Goal: Task Accomplishment & Management: Use online tool/utility

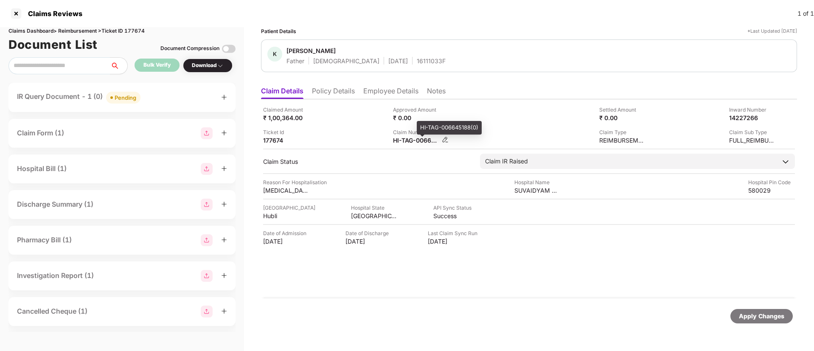
click at [406, 143] on div "HI-TAG-006645188(0)" at bounding box center [416, 140] width 47 height 8
copy div
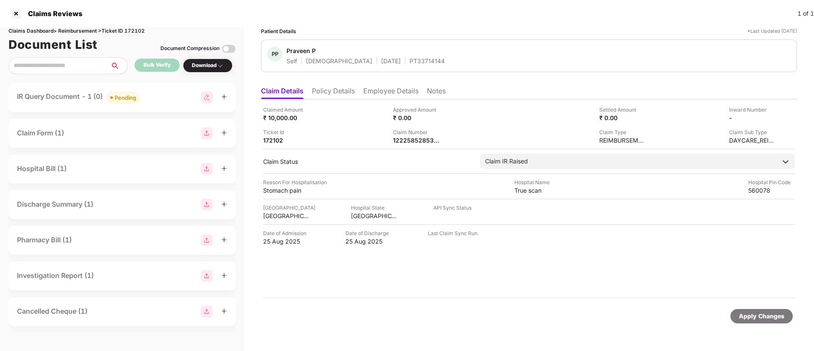
click at [188, 98] on div "IR Query Document - 1 (0) Pending" at bounding box center [122, 97] width 210 height 12
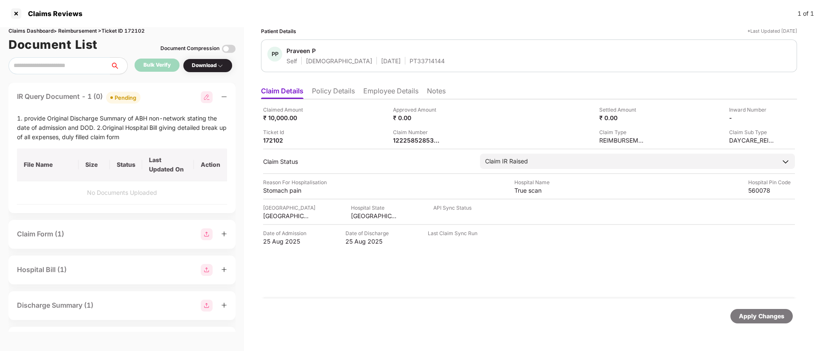
click at [331, 95] on li "Policy Details" at bounding box center [333, 93] width 43 height 12
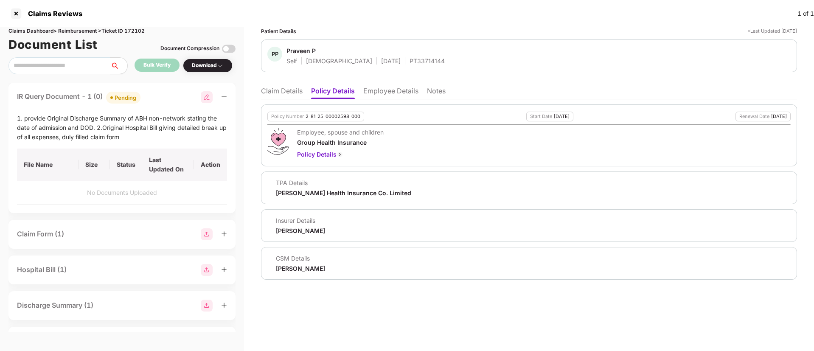
drag, startPoint x: 293, startPoint y: 91, endPoint x: 292, endPoint y: 98, distance: 6.8
click at [292, 93] on li "Claim Details" at bounding box center [282, 93] width 42 height 12
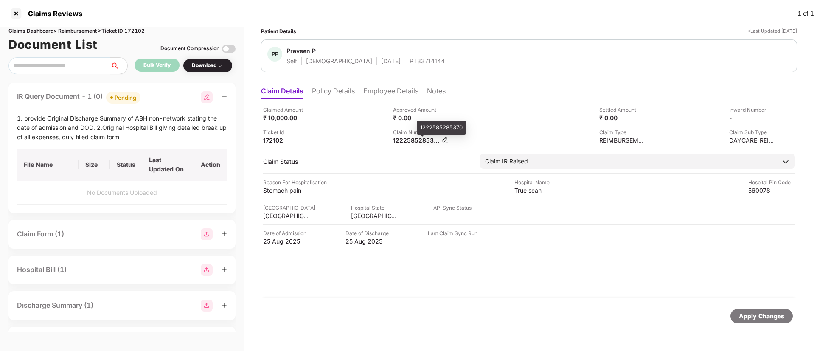
click at [410, 140] on div "1222585285370" at bounding box center [416, 140] width 47 height 8
click at [409, 140] on div "1222585285370" at bounding box center [416, 140] width 47 height 8
copy div "1222585285370"
drag, startPoint x: 333, startPoint y: 127, endPoint x: 456, endPoint y: 140, distance: 123.4
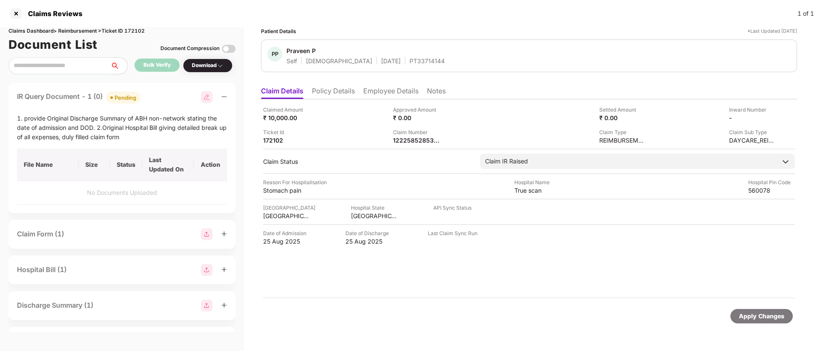
click at [335, 127] on div "Claimed Amount ₹ 10,000.00 Approved Amount ₹ 0.00 Settled Amount ₹ 0.00 Inward …" at bounding box center [529, 125] width 532 height 39
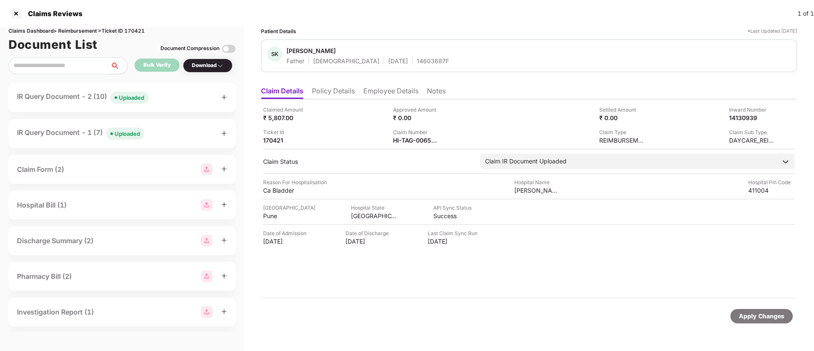
click at [166, 97] on div "IR Query Document - 2 (10) Uploaded" at bounding box center [122, 97] width 210 height 12
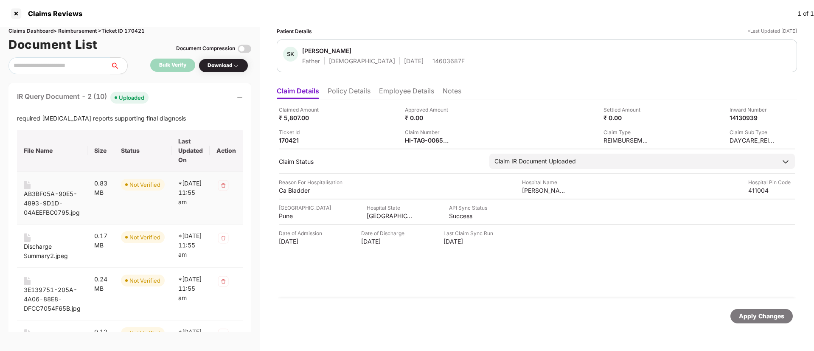
click at [48, 192] on div "AB3BF05A-90E5-4893-9D1D-04AEEFBC0795.jpg" at bounding box center [52, 203] width 57 height 28
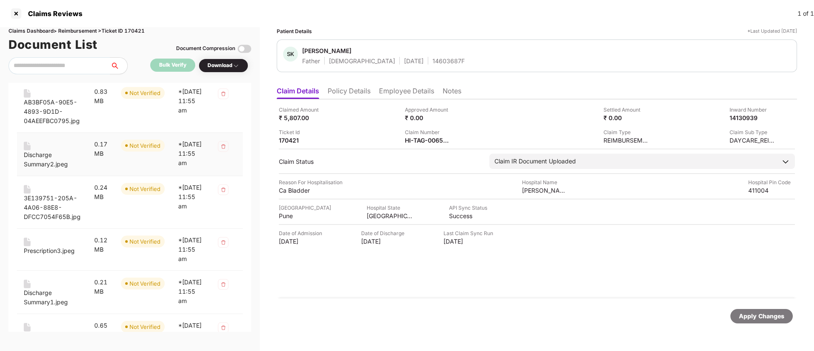
scroll to position [98, 0]
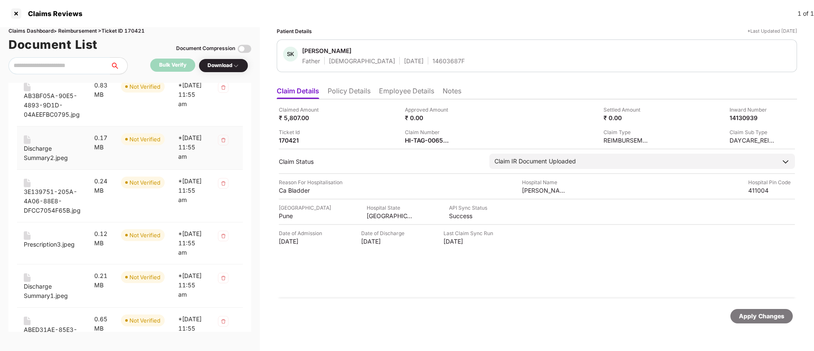
click at [47, 150] on div "Discharge Summary2.jpeg" at bounding box center [52, 153] width 57 height 19
click at [56, 197] on div "3E139751-205A-4A06-88E8-DFCC7054F65B.jpg" at bounding box center [52, 201] width 57 height 28
click at [46, 249] on div "Prescription3.jpeg" at bounding box center [49, 244] width 51 height 9
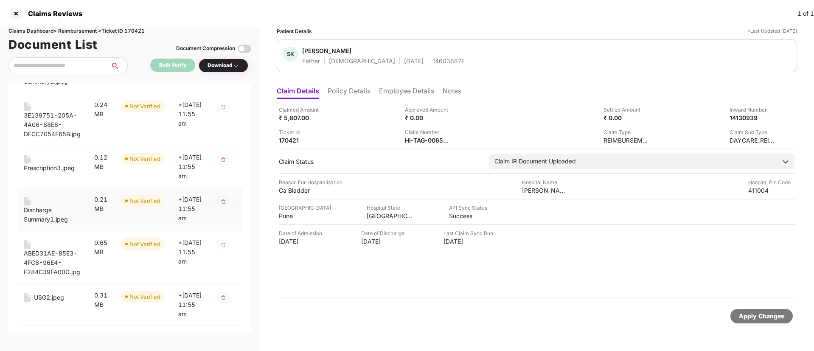
scroll to position [175, 0]
click at [40, 221] on div "Discharge Summary1.jpeg" at bounding box center [52, 209] width 57 height 27
click at [39, 223] on div "Discharge Summary1.jpeg" at bounding box center [52, 213] width 57 height 19
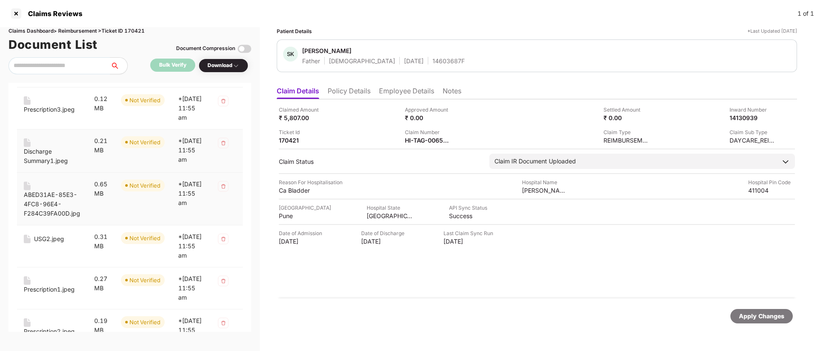
scroll to position [249, 0]
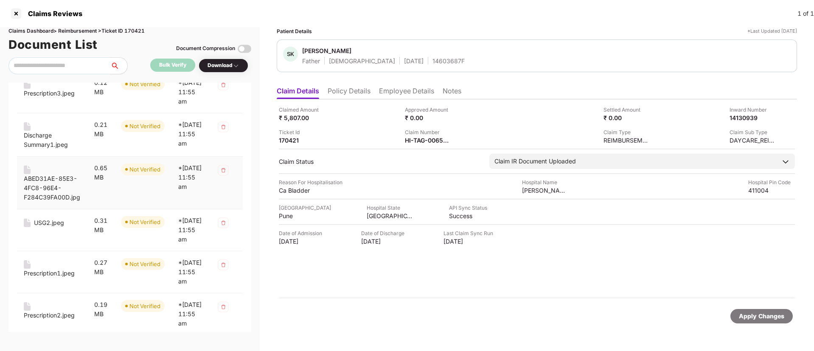
click at [55, 202] on div "ABED31AE-85E3-4FC8-96E4-F284C39FA00D.jpg" at bounding box center [52, 188] width 57 height 28
click at [46, 227] on div "USG2.jpeg" at bounding box center [49, 222] width 30 height 9
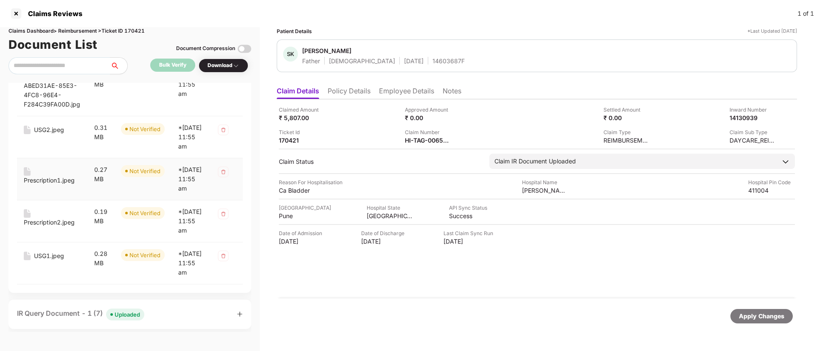
scroll to position [342, 0]
click at [49, 185] on div "Prescription1.jpeg" at bounding box center [49, 179] width 51 height 9
click at [44, 227] on div "Prescription2.jpeg" at bounding box center [49, 221] width 51 height 9
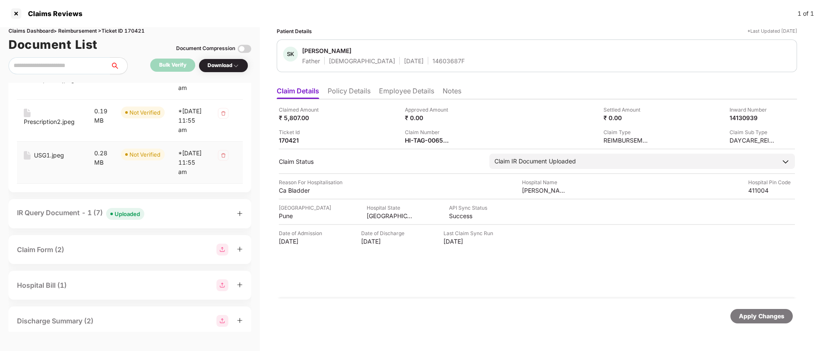
scroll to position [443, 0]
click at [40, 160] on div "USG1.jpeg" at bounding box center [49, 154] width 30 height 9
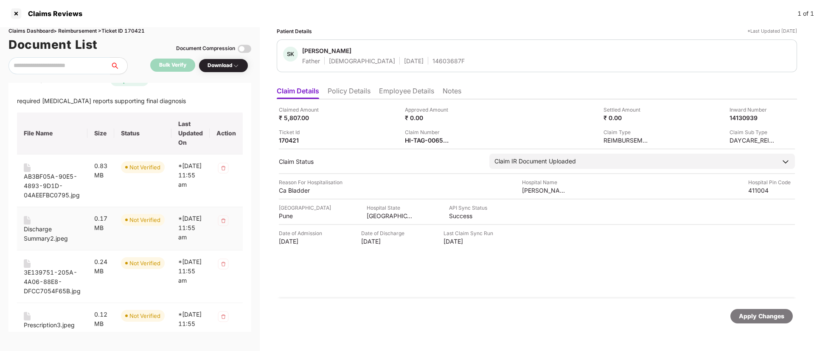
scroll to position [0, 0]
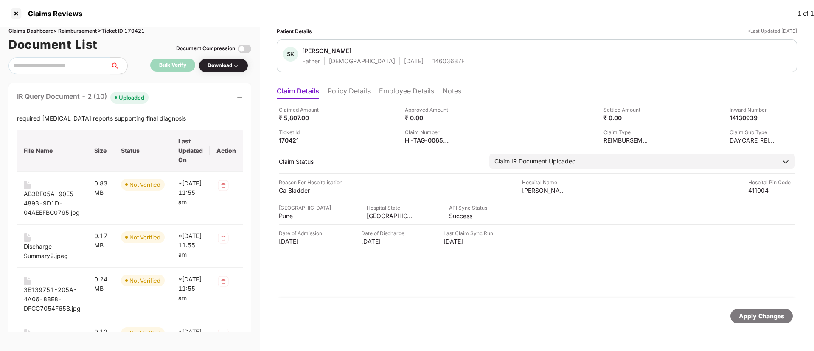
click at [177, 98] on div "IR Query Document - 2 (10) Uploaded" at bounding box center [130, 97] width 226 height 12
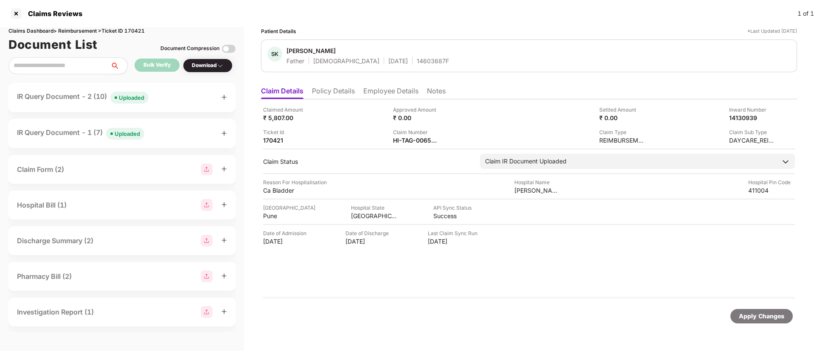
click at [179, 101] on div "IR Query Document - 2 (10) Uploaded" at bounding box center [122, 97] width 210 height 12
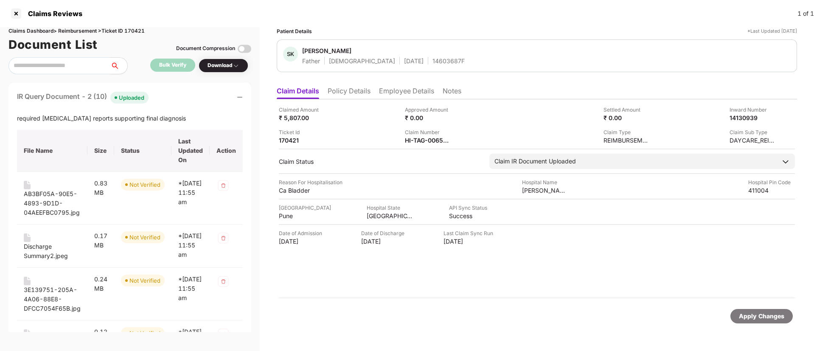
click at [181, 101] on div "IR Query Document - 2 (10) Uploaded" at bounding box center [130, 97] width 226 height 12
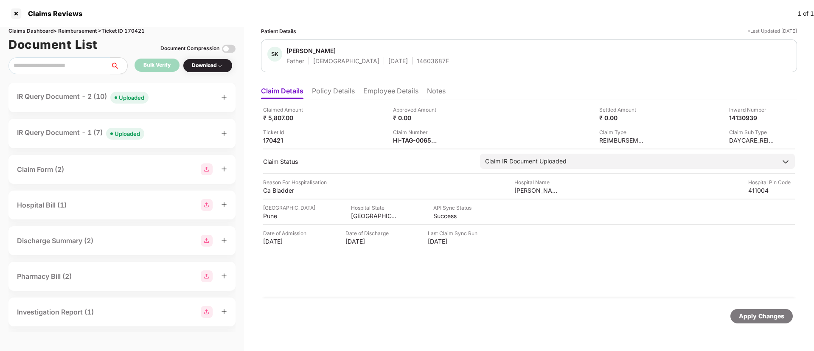
drag, startPoint x: 154, startPoint y: 100, endPoint x: 160, endPoint y: 101, distance: 6.4
click at [154, 100] on div "IR Query Document - 2 (10) Uploaded" at bounding box center [122, 97] width 210 height 12
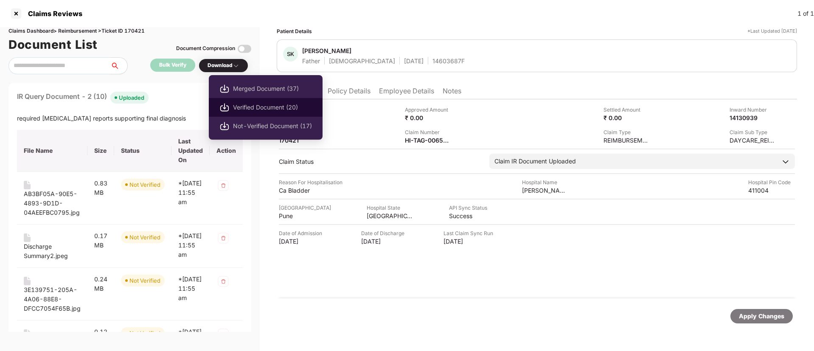
click at [255, 106] on span "Verified Document (20)" at bounding box center [272, 107] width 79 height 9
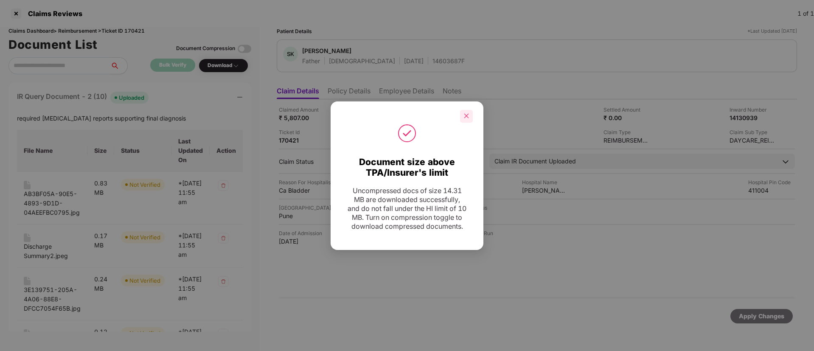
click at [466, 113] on icon "close" at bounding box center [466, 116] width 6 height 6
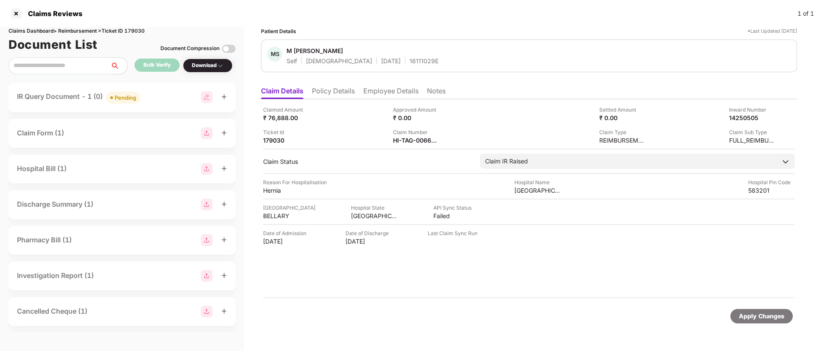
click at [147, 104] on div "IR Query Document - 1 (0) Pending" at bounding box center [121, 97] width 227 height 29
drag, startPoint x: 158, startPoint y: 92, endPoint x: 163, endPoint y: 91, distance: 5.2
click at [160, 92] on div "IR Query Document - 1 (0) Pending" at bounding box center [122, 97] width 210 height 12
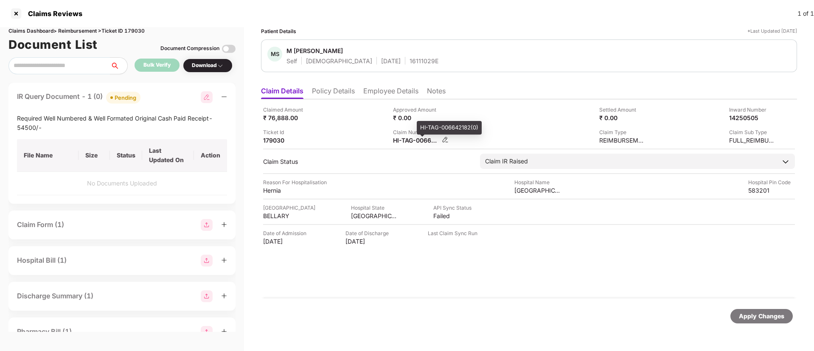
click at [415, 140] on div "HI-TAG-006642182(0)" at bounding box center [416, 140] width 47 height 8
click at [415, 142] on div "HI-TAG-006642182(0)" at bounding box center [416, 140] width 47 height 8
copy div
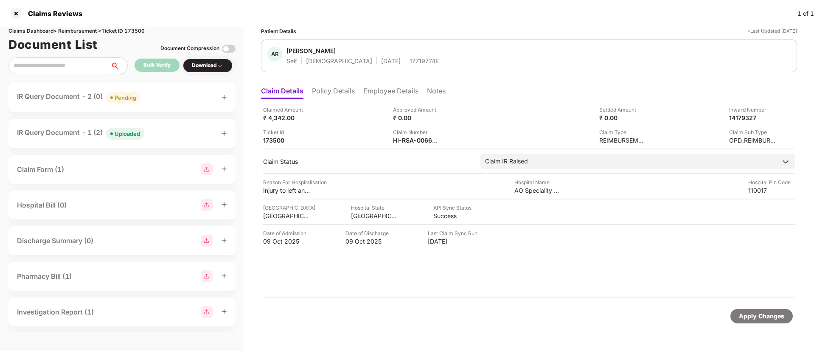
click at [164, 103] on div "IR Query Document - 2 (0) Pending" at bounding box center [122, 97] width 210 height 12
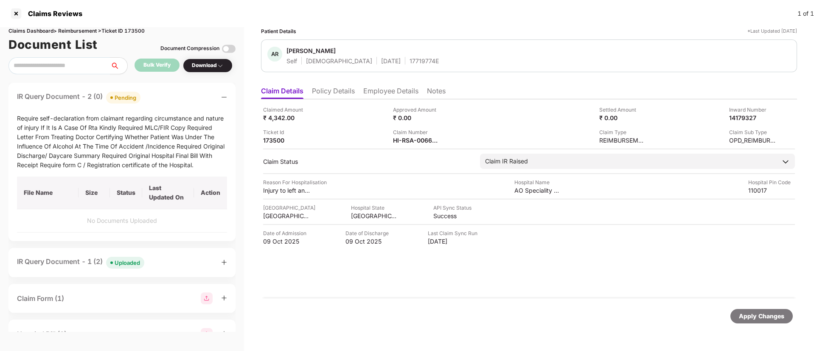
click at [167, 95] on div "IR Query Document - 2 (0) Pending" at bounding box center [122, 97] width 210 height 12
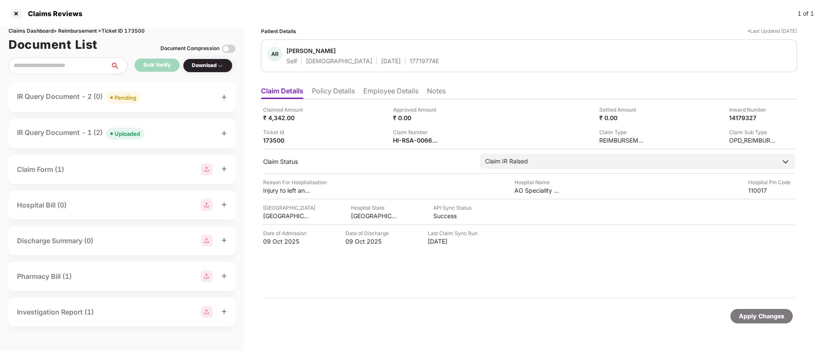
drag, startPoint x: 410, startPoint y: 132, endPoint x: 412, endPoint y: 145, distance: 13.6
click at [409, 135] on div "Claim Number" at bounding box center [416, 132] width 47 height 8
click at [412, 142] on div "HI-RSA-006674958(0)" at bounding box center [416, 140] width 47 height 8
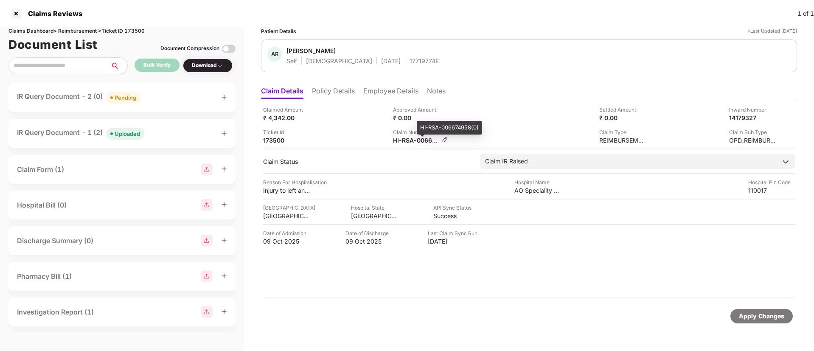
copy div
click at [352, 130] on div "Ticket Id 173500" at bounding box center [324, 136] width 123 height 16
click at [160, 140] on div "IR Query Document - 1 (2) Uploaded" at bounding box center [121, 133] width 227 height 29
click at [161, 134] on div "IR Query Document - 1 (2) Uploaded" at bounding box center [122, 133] width 210 height 12
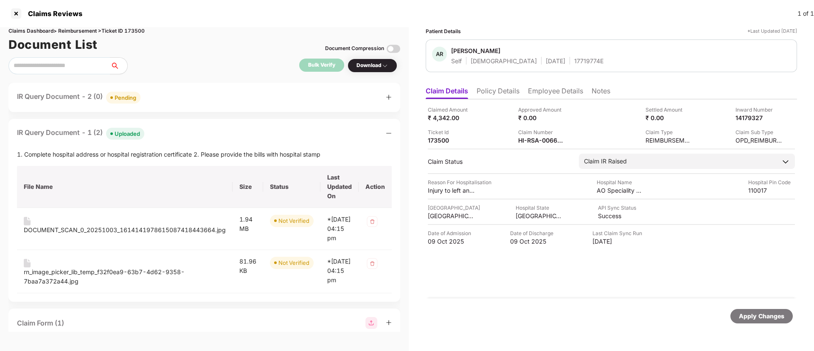
drag, startPoint x: 161, startPoint y: 134, endPoint x: 156, endPoint y: 126, distance: 9.2
click at [160, 133] on div "IR Query Document - 1 (2) Uploaded" at bounding box center [204, 133] width 375 height 12
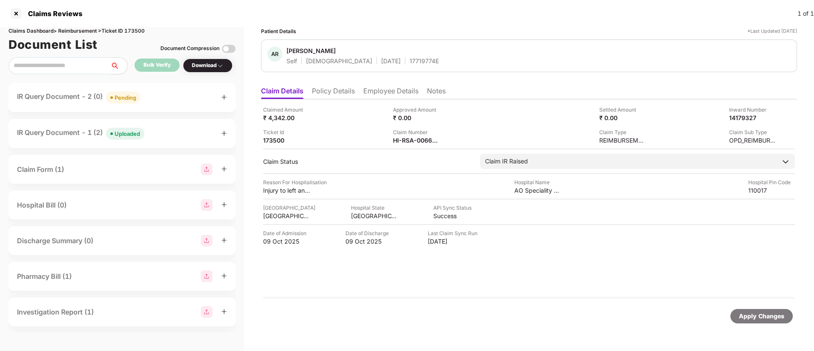
click at [152, 94] on div "IR Query Document - 2 (0) Pending" at bounding box center [122, 97] width 210 height 12
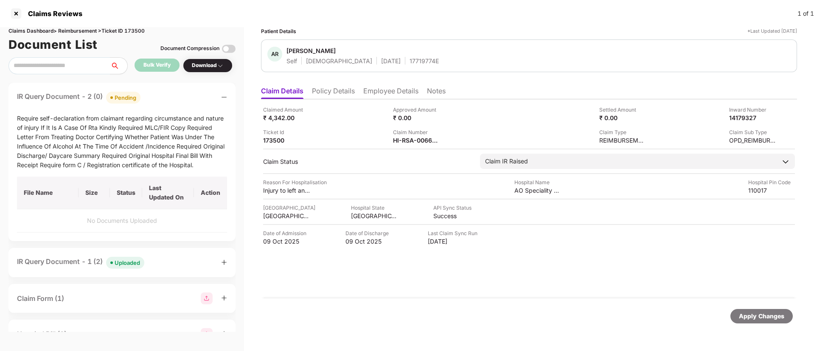
click at [152, 94] on div "IR Query Document - 2 (0) Pending" at bounding box center [122, 97] width 210 height 12
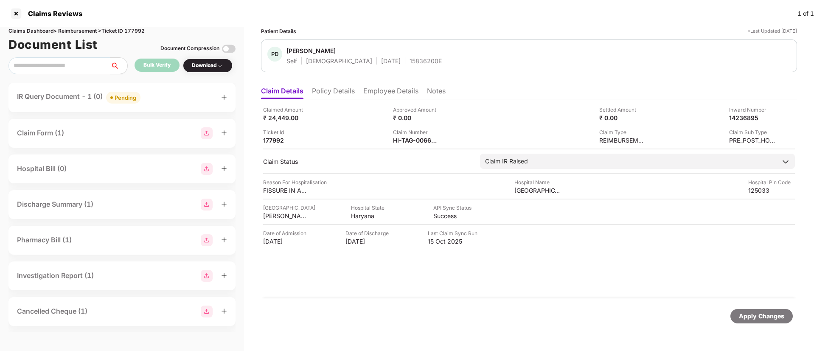
scroll to position [0, 1]
